Goal: Find specific page/section: Find specific page/section

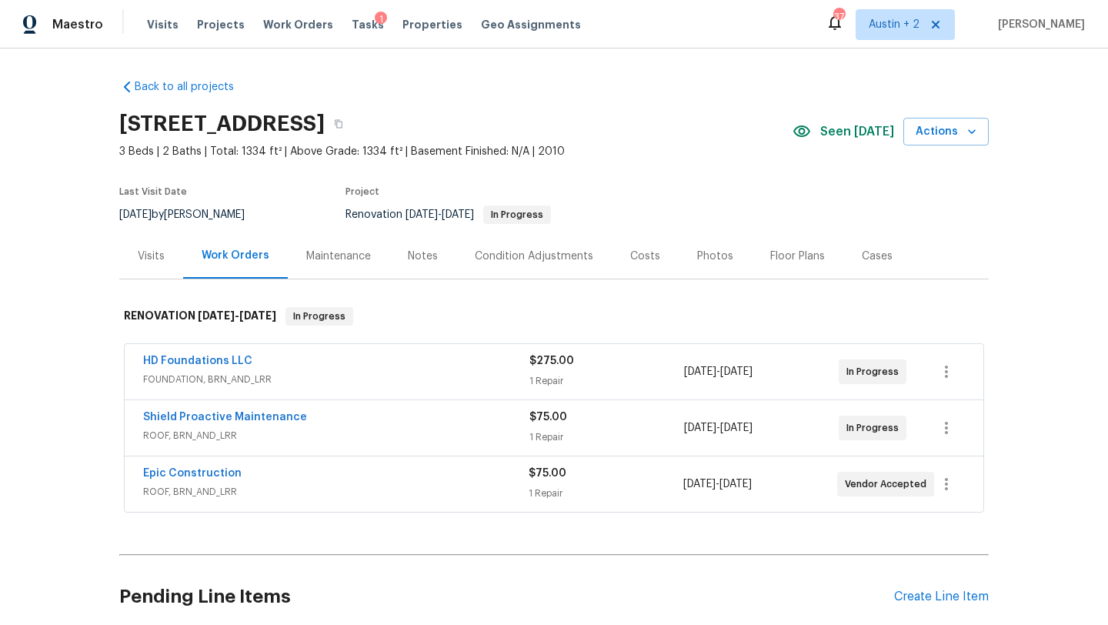
click at [427, 258] on div "Notes" at bounding box center [423, 255] width 30 height 15
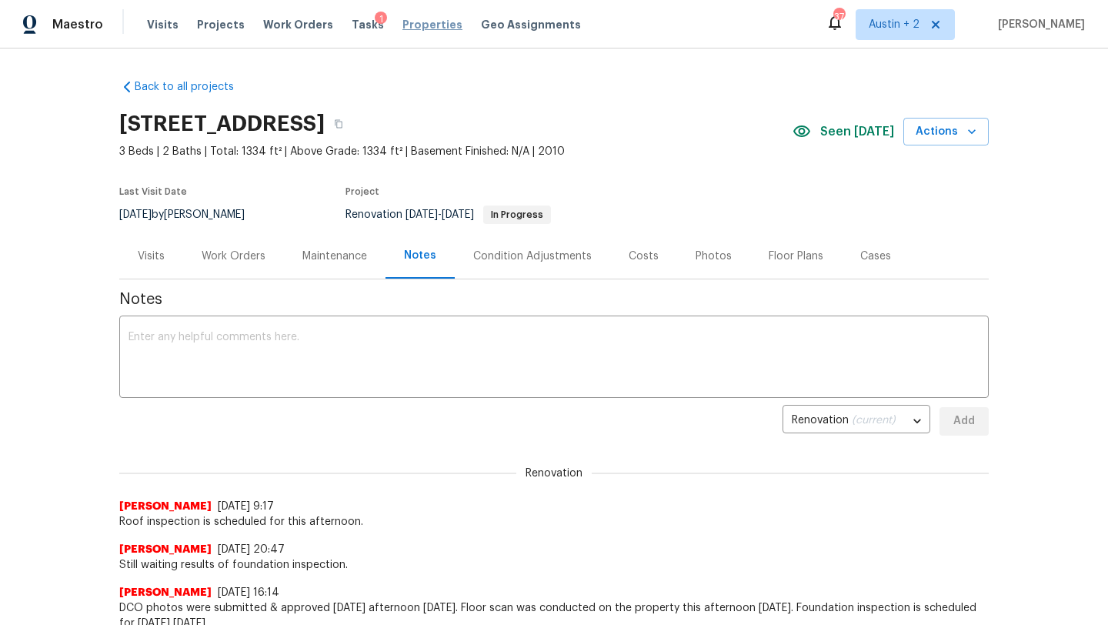
click at [406, 27] on span "Properties" at bounding box center [432, 24] width 60 height 15
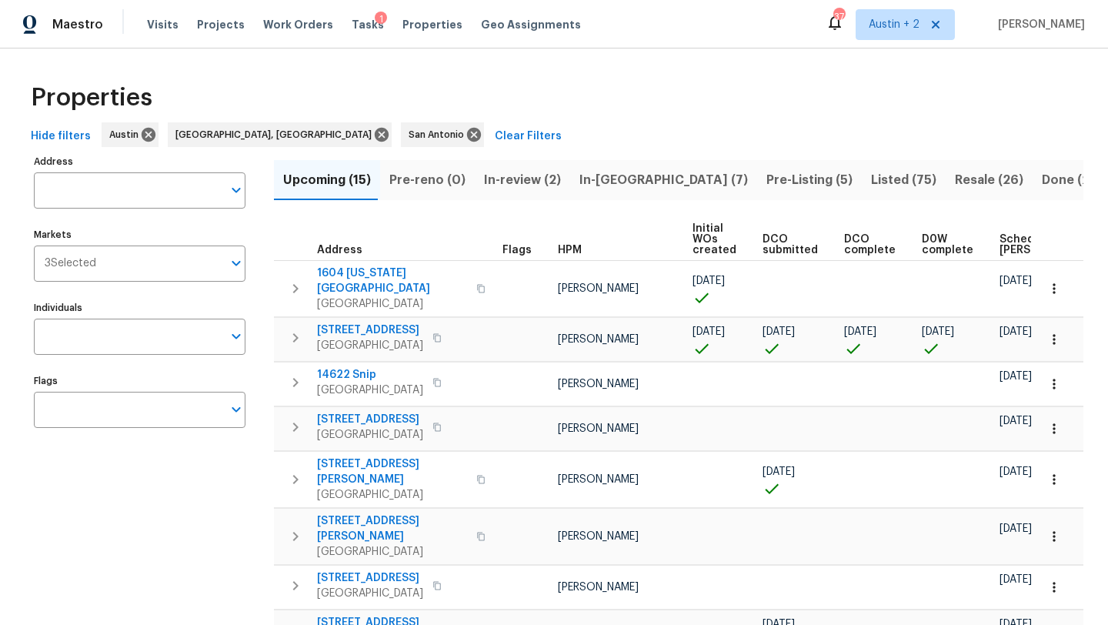
click at [608, 176] on span "In-[GEOGRAPHIC_DATA] (7)" at bounding box center [663, 180] width 168 height 22
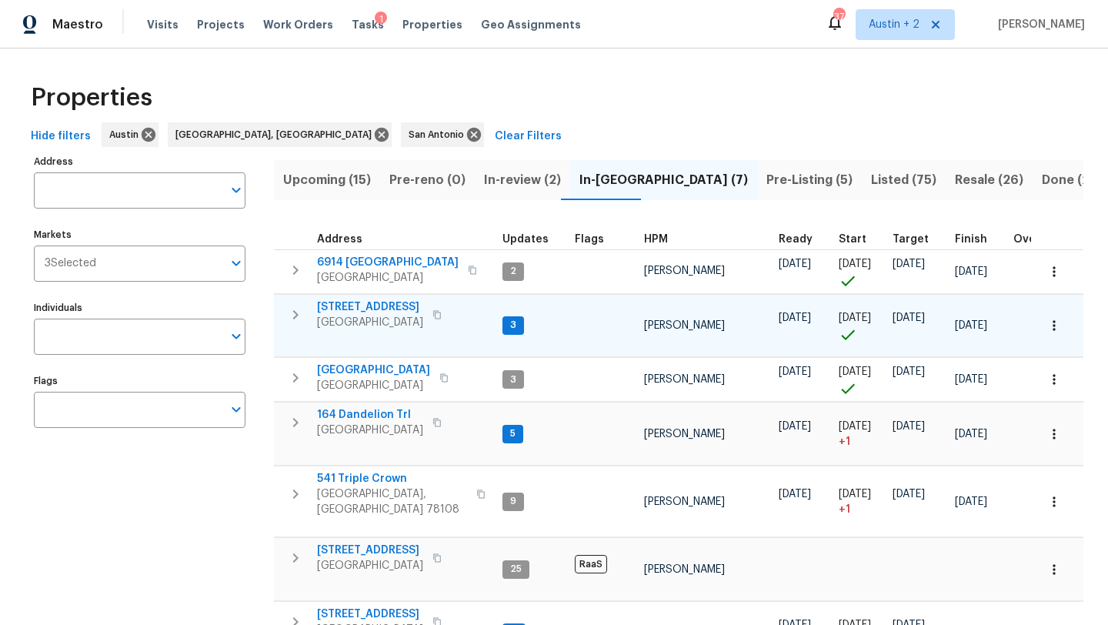
click at [395, 302] on span "[STREET_ADDRESS]" at bounding box center [370, 306] width 106 height 15
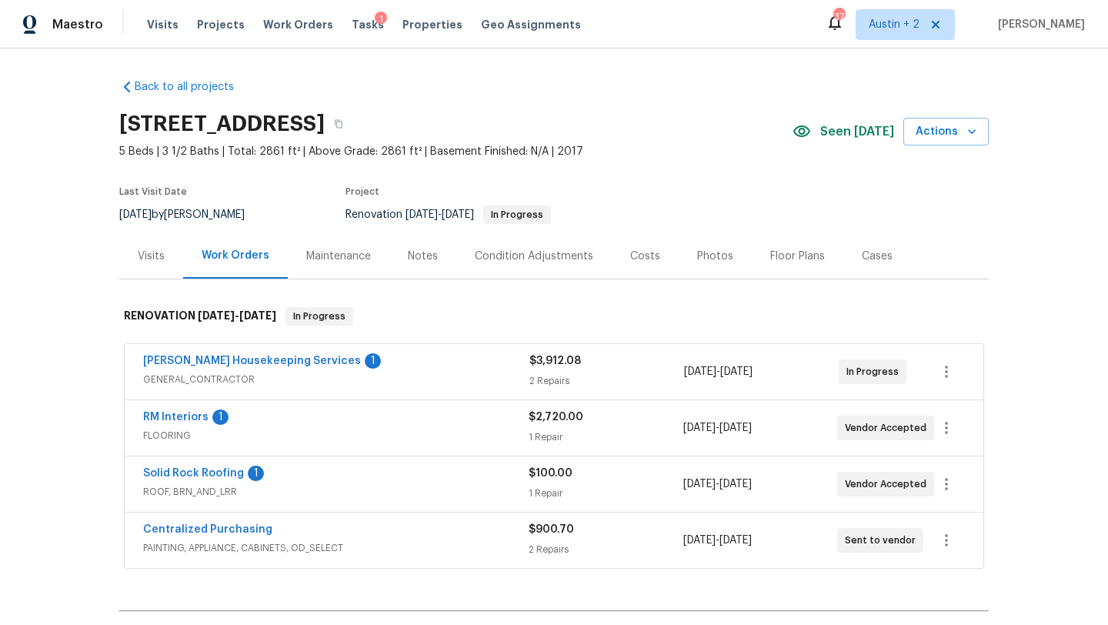
click at [414, 256] on div "Notes" at bounding box center [423, 255] width 30 height 15
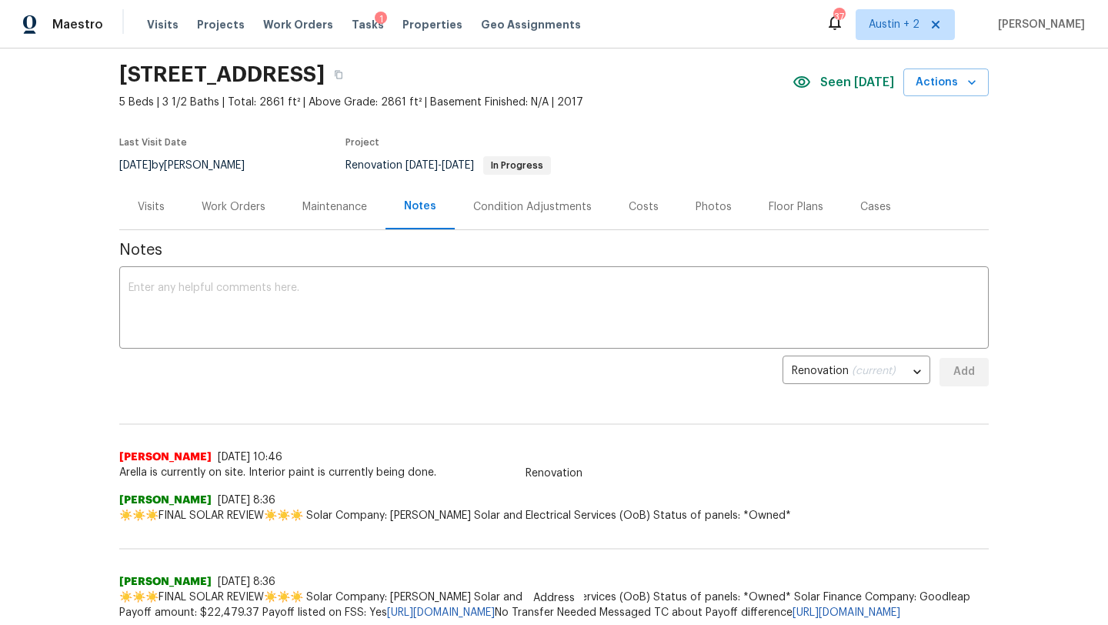
scroll to position [45, 0]
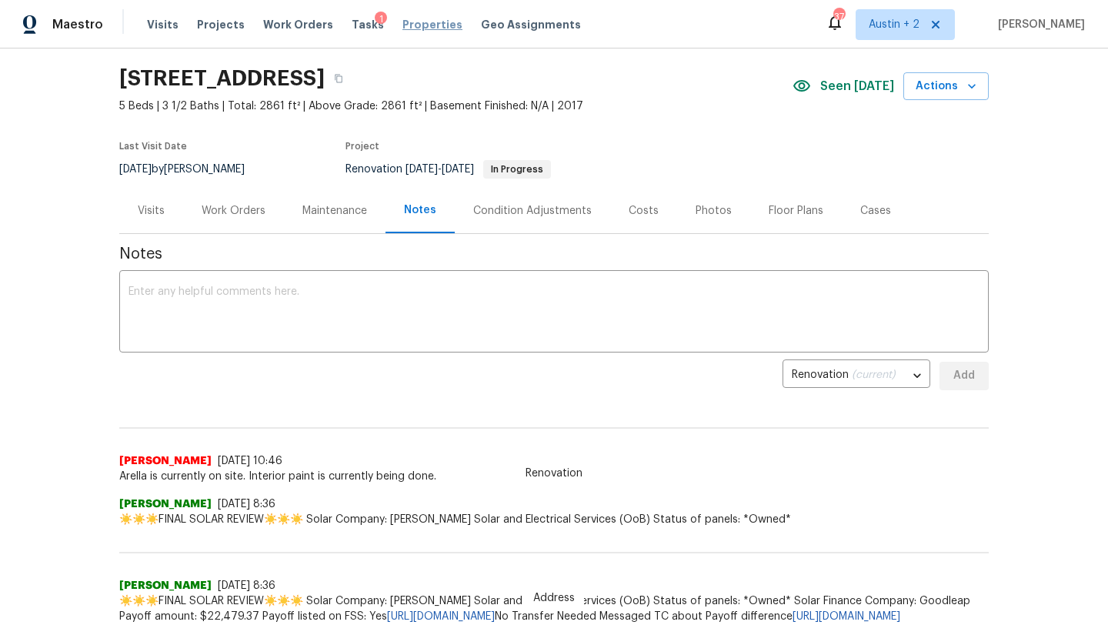
click at [403, 26] on span "Properties" at bounding box center [432, 24] width 60 height 15
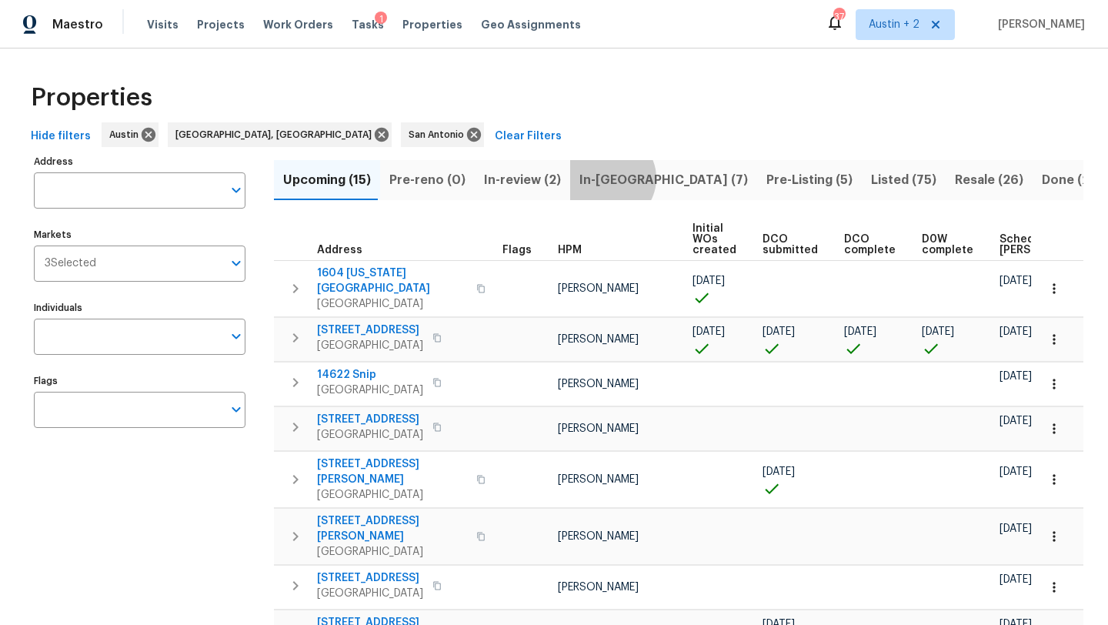
click at [598, 178] on span "In-[GEOGRAPHIC_DATA] (7)" at bounding box center [663, 180] width 168 height 22
